Goal: Information Seeking & Learning: Learn about a topic

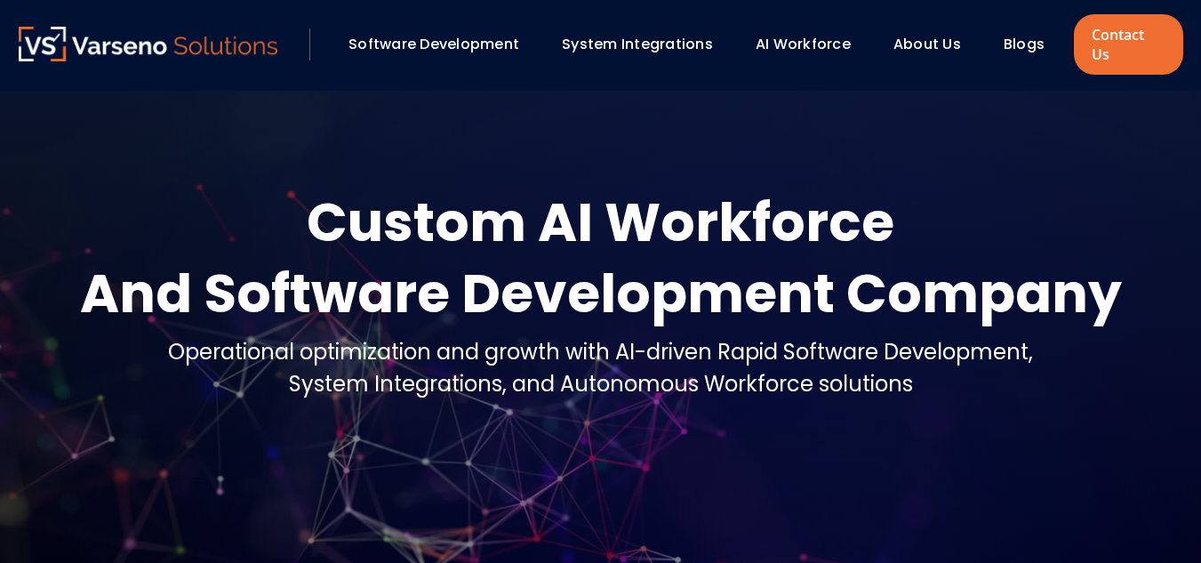
click at [571, 34] on link "System Integrations" at bounding box center [637, 44] width 151 height 20
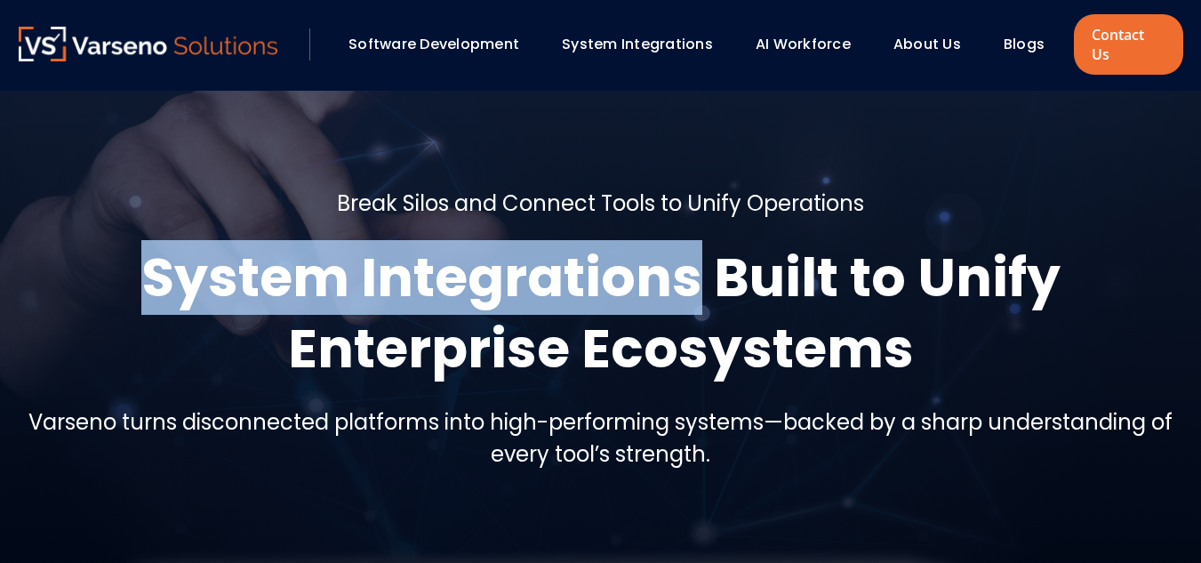
click at [705, 276] on h1 "System Integrations Built to Unify Enterprise Ecosystems" at bounding box center [601, 313] width 1164 height 142
